Goal: Task Accomplishment & Management: Manage account settings

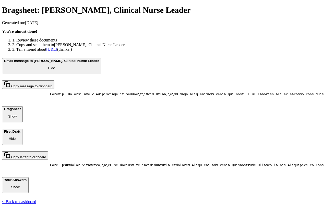
scroll to position [224, 0]
click at [36, 200] on link "<- Back to dashboard" at bounding box center [19, 201] width 34 height 4
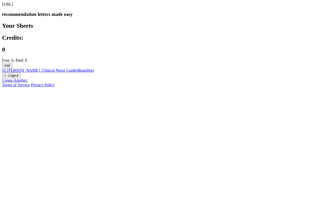
click at [21, 78] on button "<- Logout" at bounding box center [11, 75] width 19 height 5
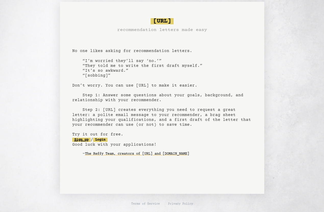
click at [82, 140] on link "Sign up" at bounding box center [81, 140] width 18 height 4
